Goal: Check status: Check status

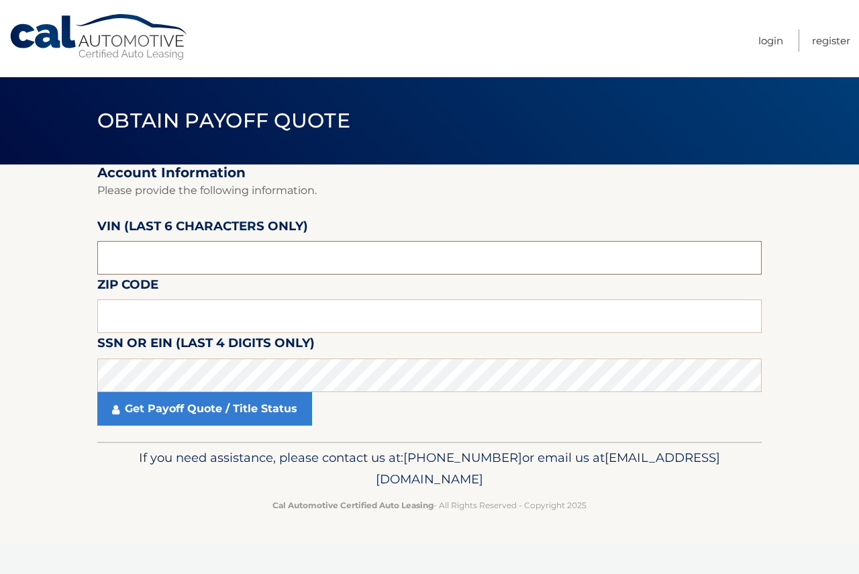
click at [159, 263] on input "text" at bounding box center [429, 258] width 664 height 34
drag, startPoint x: 128, startPoint y: 258, endPoint x: 57, endPoint y: 252, distance: 71.4
click at [57, 252] on section "Account Information Please provide the following information. [PERSON_NAME] (la…" at bounding box center [429, 302] width 859 height 277
type input "D51205"
click at [125, 315] on input "text" at bounding box center [429, 316] width 664 height 34
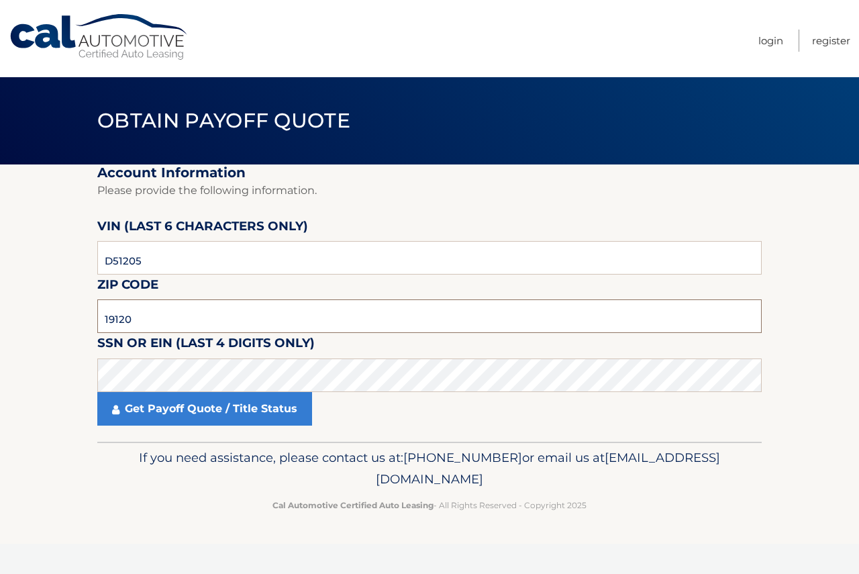
type input "19120"
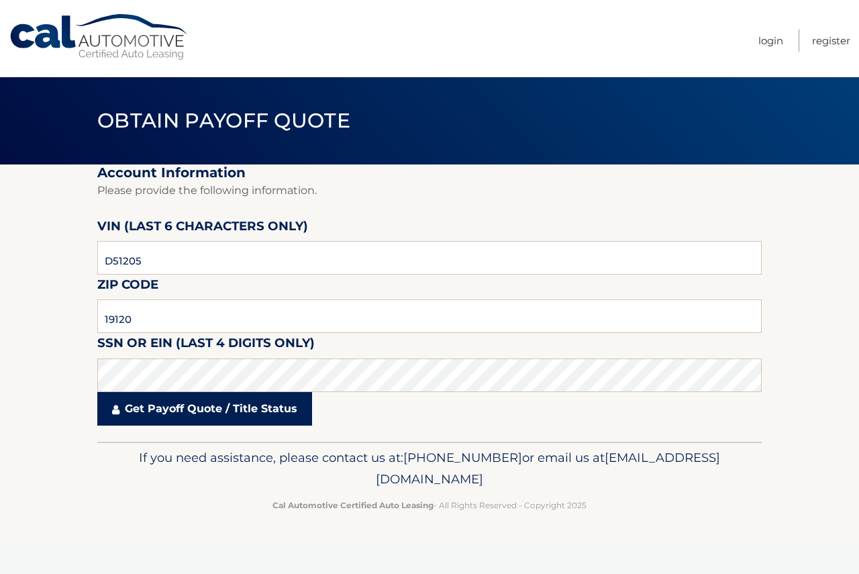
click at [166, 414] on link "Get Payoff Quote / Title Status" at bounding box center [204, 409] width 215 height 34
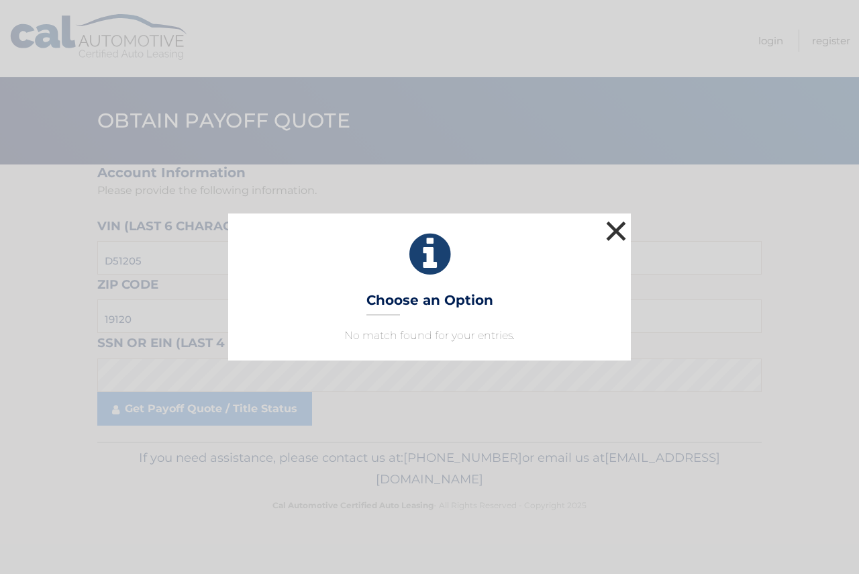
click at [614, 227] on button "×" at bounding box center [616, 230] width 27 height 27
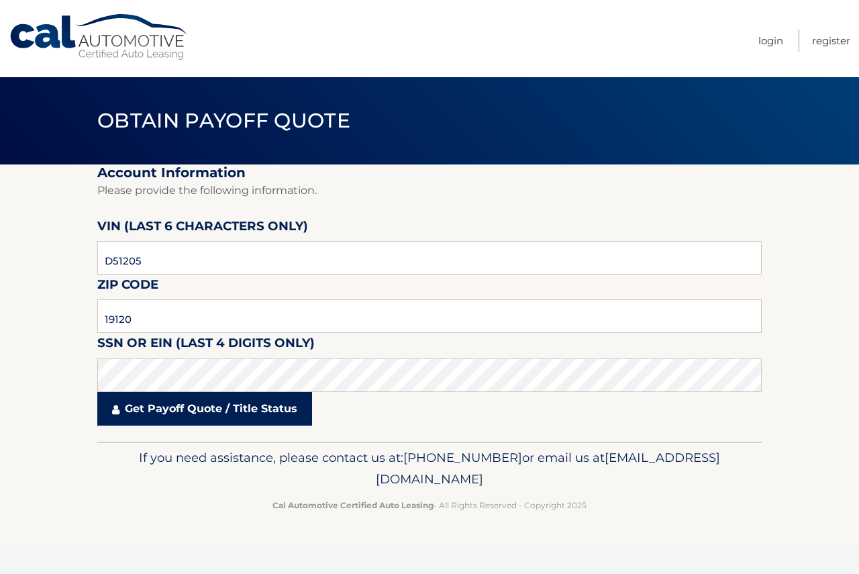
click at [199, 408] on link "Get Payoff Quote / Title Status" at bounding box center [204, 409] width 215 height 34
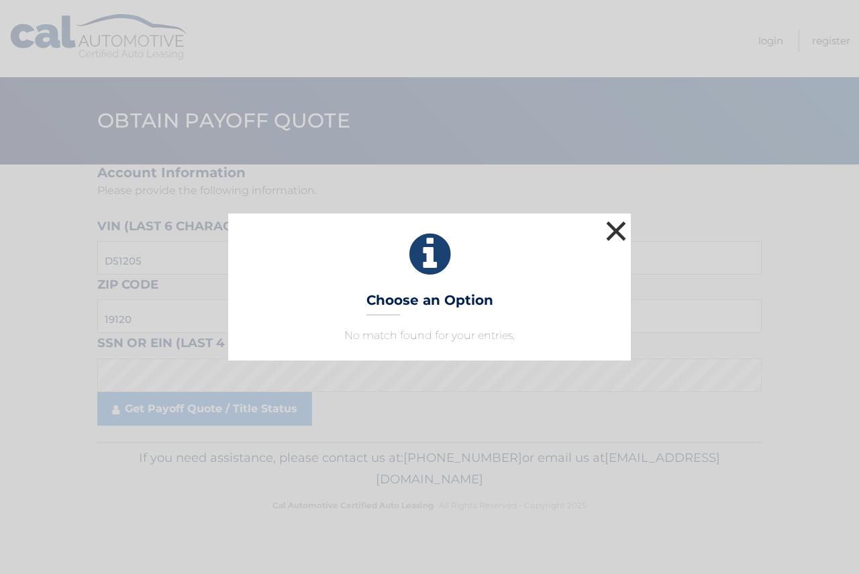
click at [615, 226] on button "×" at bounding box center [616, 230] width 27 height 27
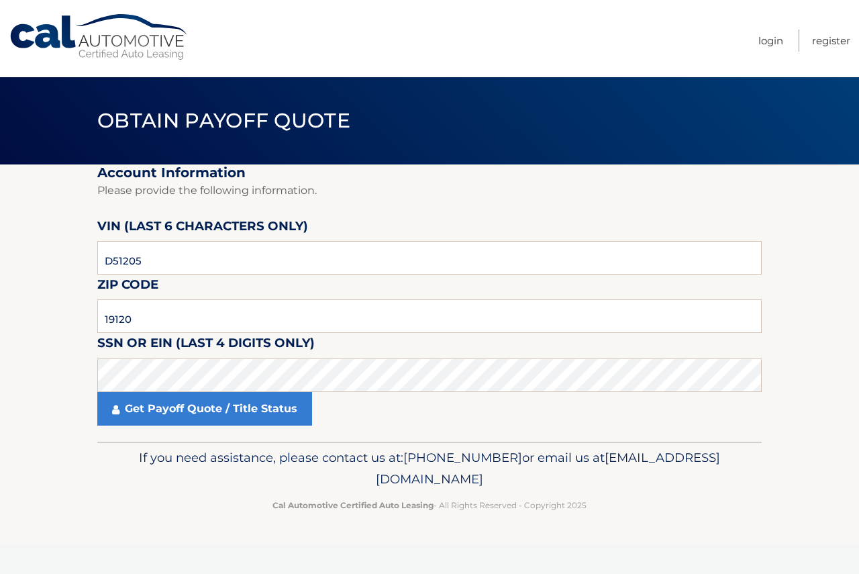
click at [344, 52] on nav "Menu Login Register" at bounding box center [526, 38] width 650 height 77
